Goal: Information Seeking & Learning: Learn about a topic

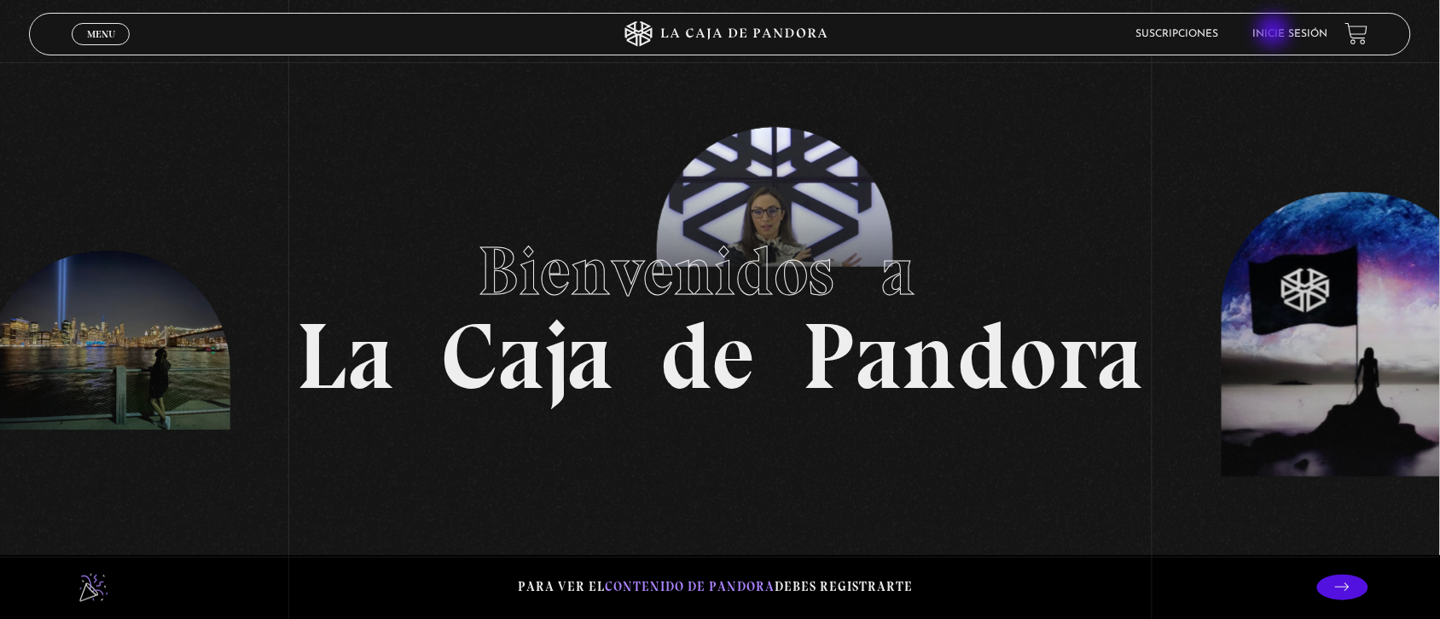
click at [1276, 32] on link "Inicie sesión" at bounding box center [1290, 34] width 75 height 10
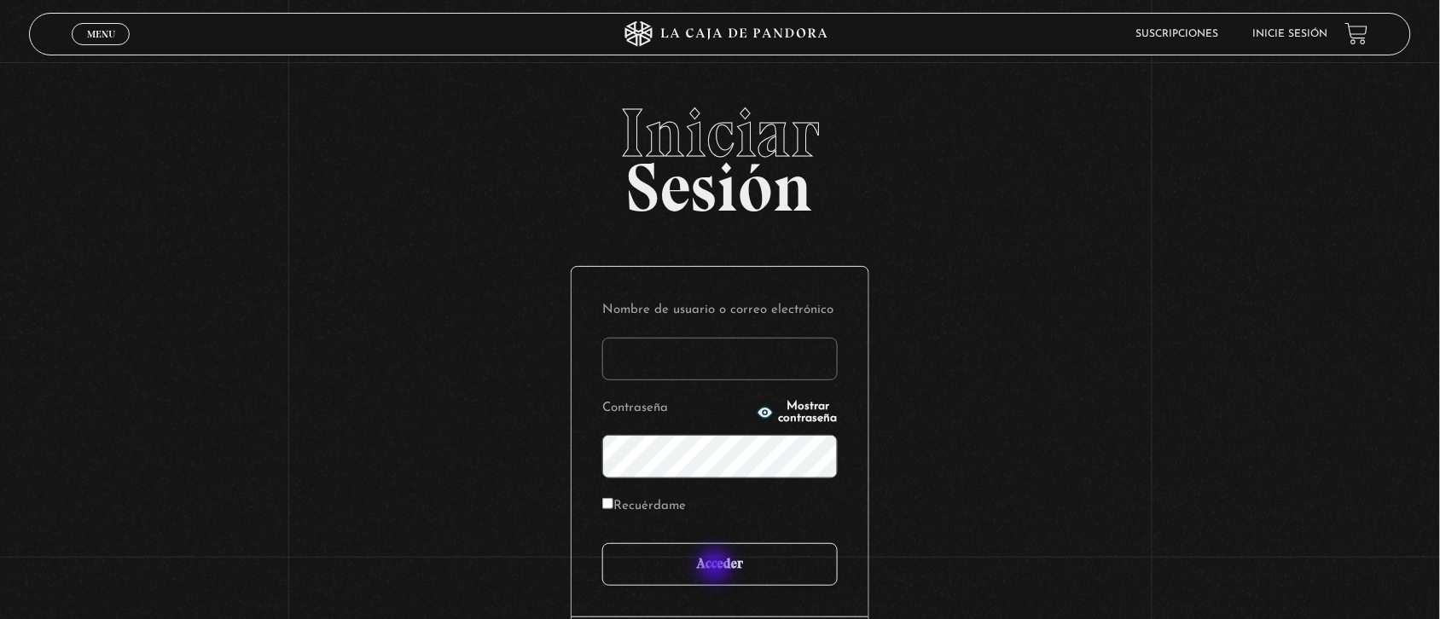
type input "Nora1267.nj@gmail.com"
click at [717, 567] on input "Acceder" at bounding box center [719, 565] width 235 height 43
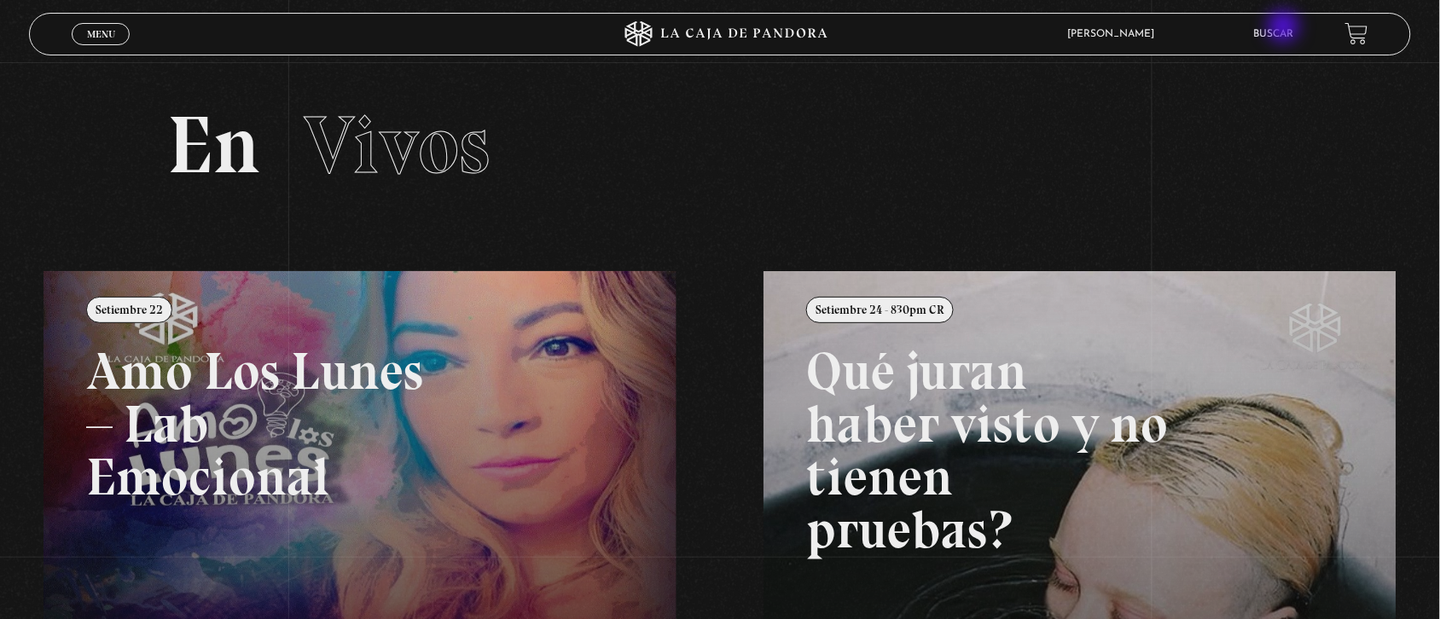
click at [1286, 29] on link "Buscar" at bounding box center [1274, 34] width 40 height 10
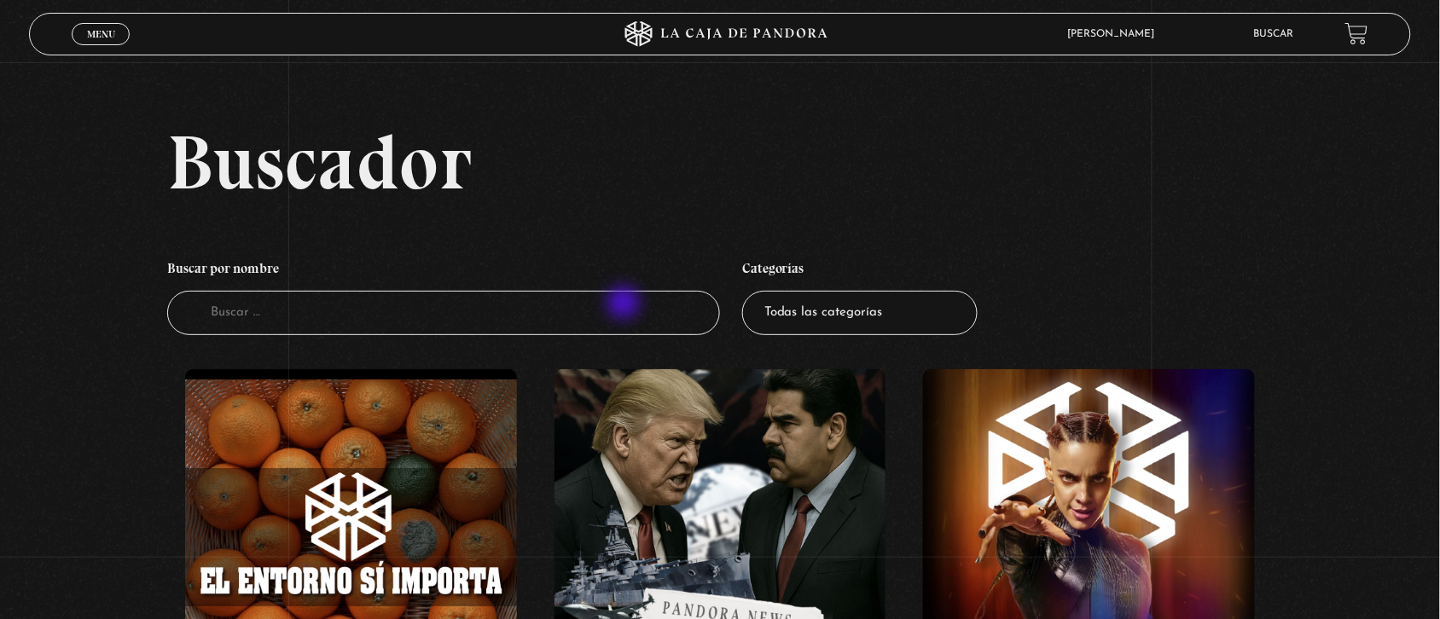
click at [625, 305] on input "Buscador" at bounding box center [443, 313] width 553 height 45
type input "la best"
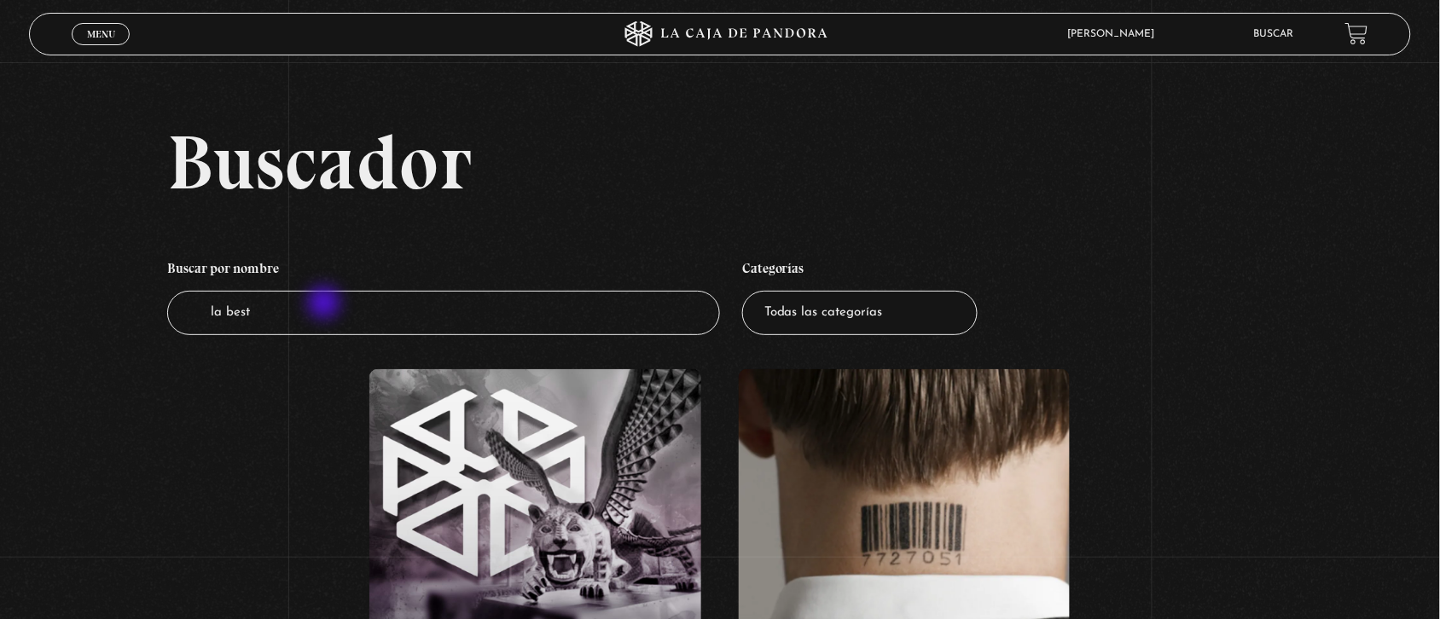
click at [326, 305] on input "la best" at bounding box center [443, 313] width 553 height 45
type input "l"
type input "h"
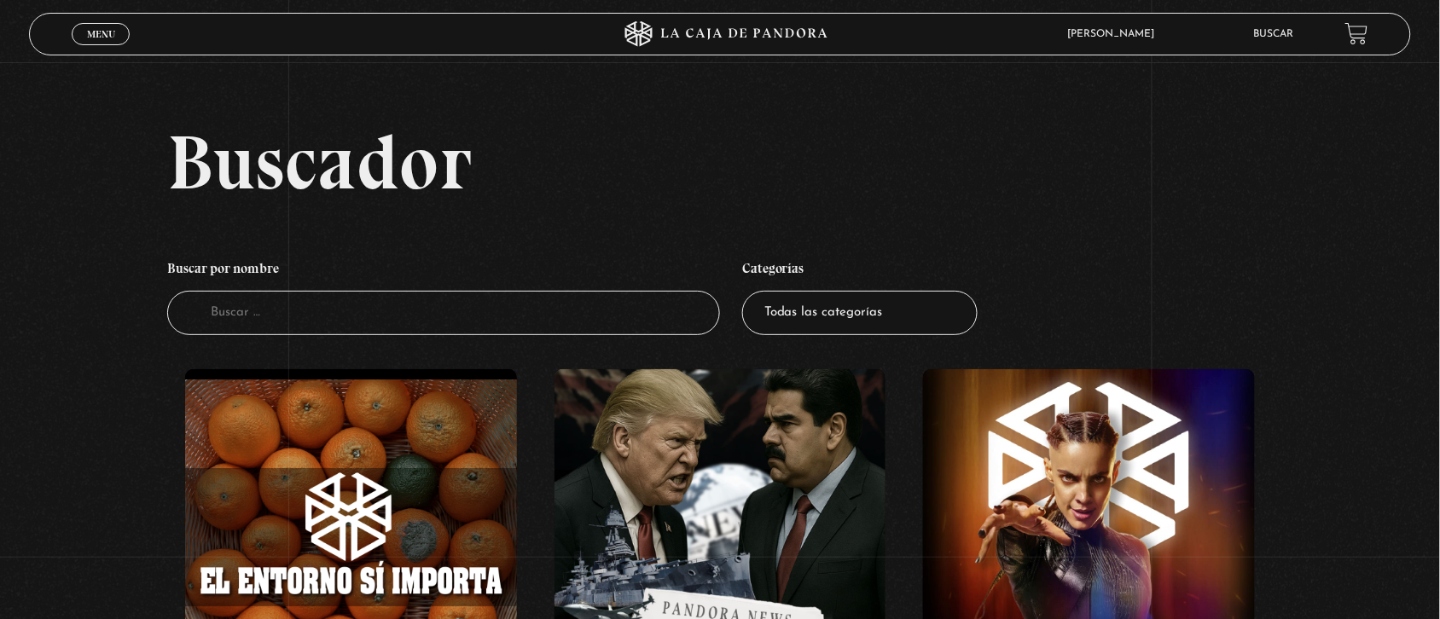
click at [326, 305] on input "Buscador" at bounding box center [443, 313] width 553 height 45
type input "hallo"
click at [236, 320] on input "ha" at bounding box center [443, 313] width 553 height 45
type input "hallowee"
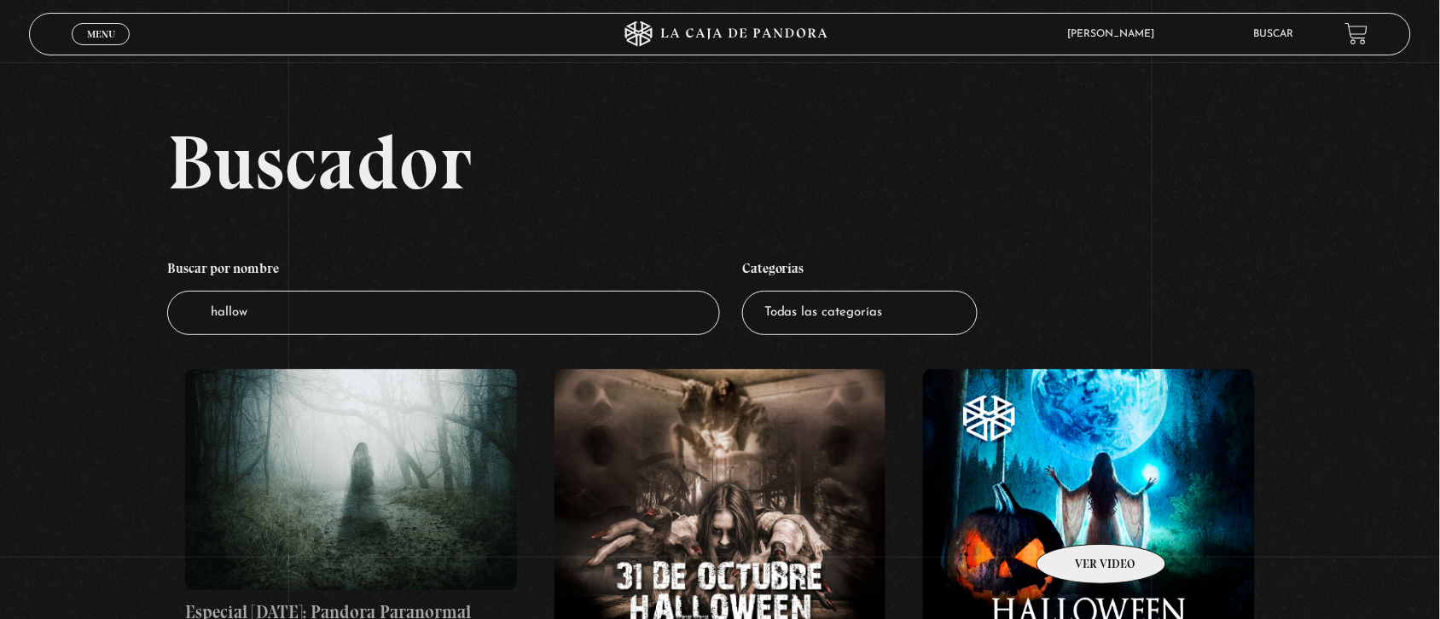
click at [1079, 519] on figure at bounding box center [1089, 535] width 332 height 332
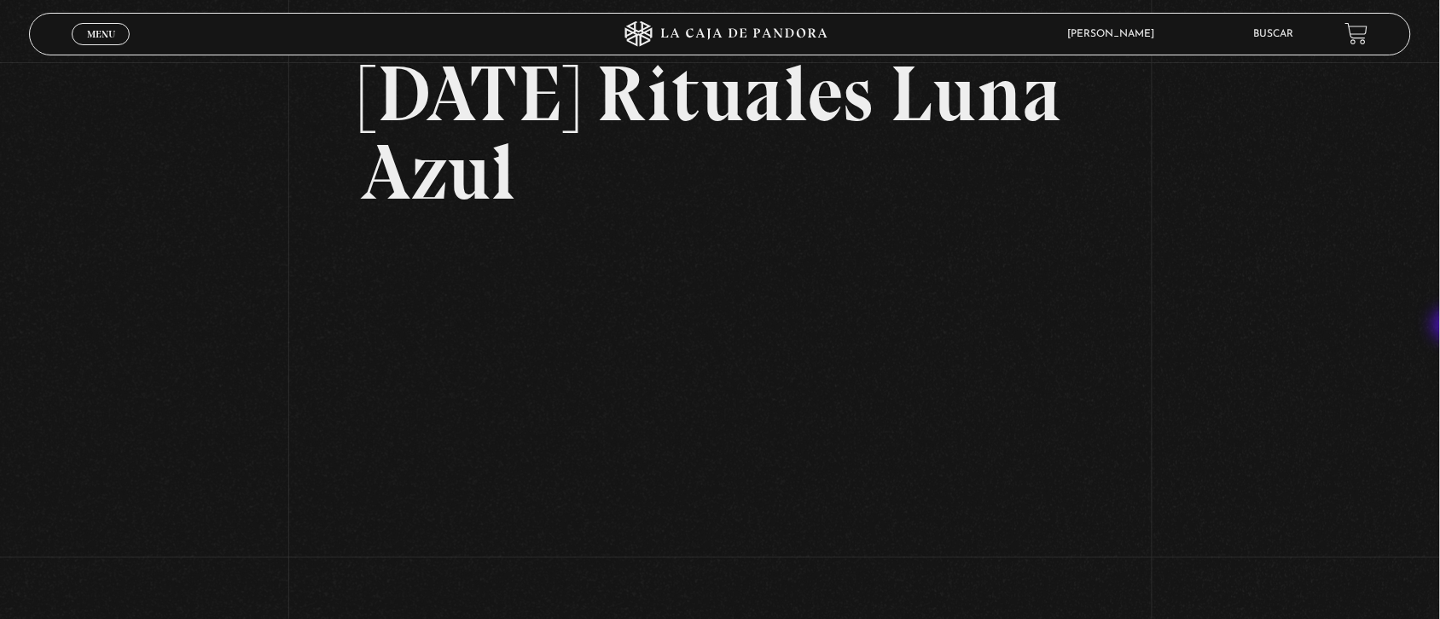
scroll to position [137, 0]
